Goal: Find contact information: Find contact information

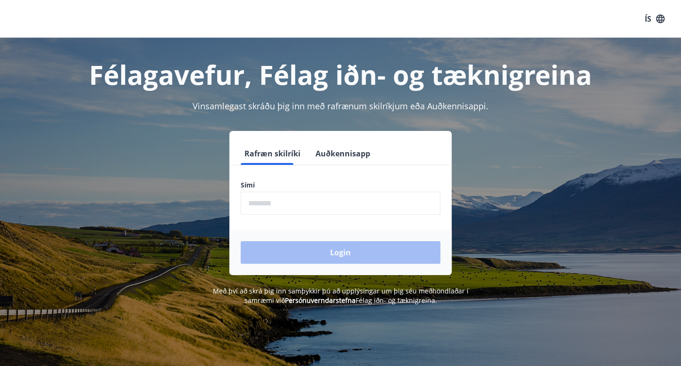
click at [301, 206] on input "phone" at bounding box center [340, 203] width 200 height 23
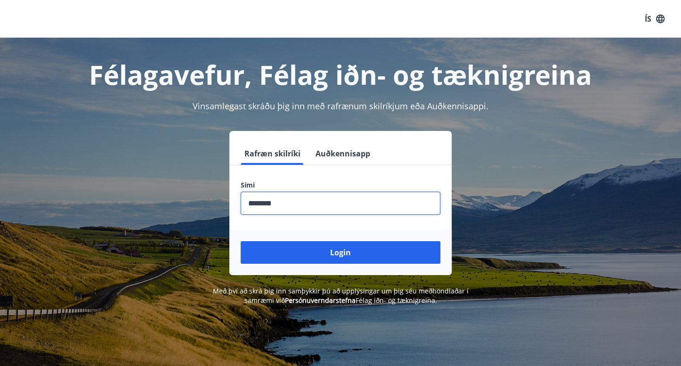
type input "********"
click at [240, 241] on button "Login" at bounding box center [340, 252] width 200 height 23
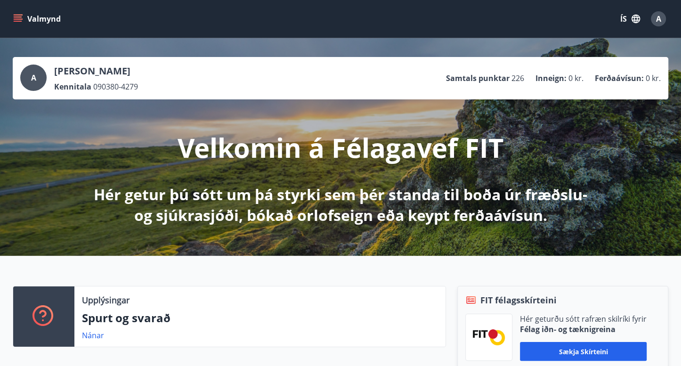
click at [41, 20] on button "Valmynd" at bounding box center [37, 18] width 53 height 17
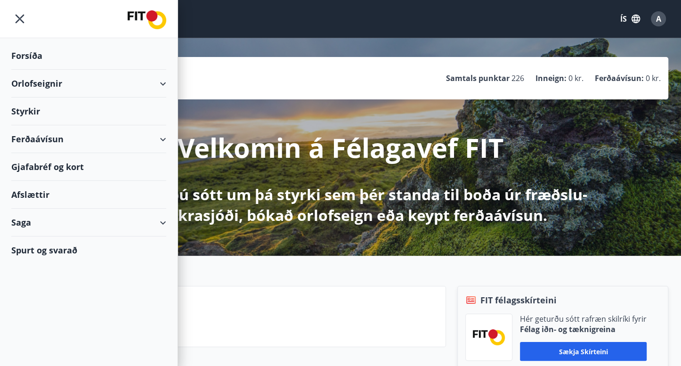
click at [48, 249] on div "Spurt og svarað" at bounding box center [88, 249] width 155 height 27
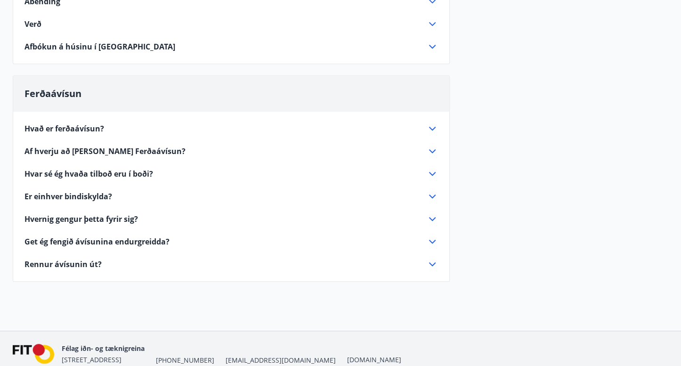
scroll to position [497, 0]
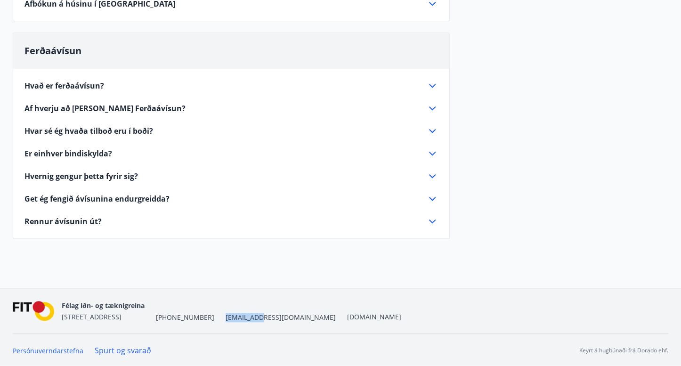
drag, startPoint x: 241, startPoint y: 319, endPoint x: 213, endPoint y: 317, distance: 28.3
click at [213, 317] on div "Félag iðn- og tæknigreina [STREET_ADDRESS] [PHONE_NUMBER] [EMAIL_ADDRESS][DOMAI…" at bounding box center [231, 310] width 339 height 23
drag, startPoint x: 213, startPoint y: 317, endPoint x: 223, endPoint y: 317, distance: 9.9
copy span "[EMAIL_ADDRESS][DOMAIN_NAME]"
